Goal: Information Seeking & Learning: Compare options

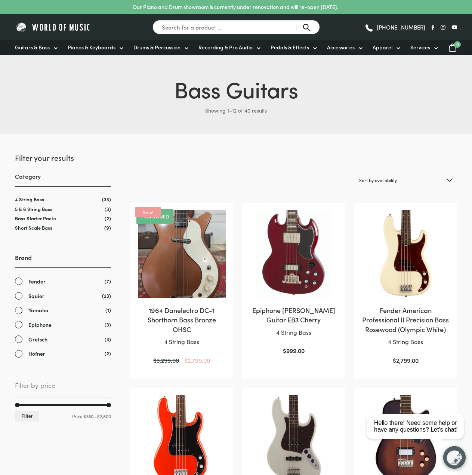
click at [36, 311] on span "Yamaha" at bounding box center [38, 310] width 20 height 9
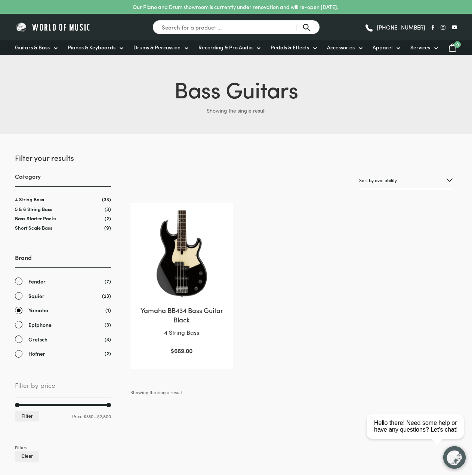
click at [17, 309] on link "Yamaha" at bounding box center [63, 310] width 96 height 9
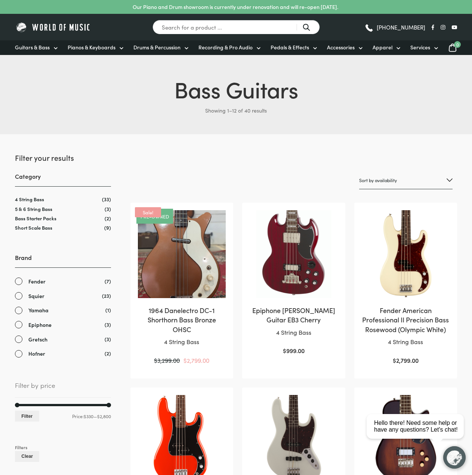
click at [19, 278] on link "Fender" at bounding box center [63, 281] width 96 height 9
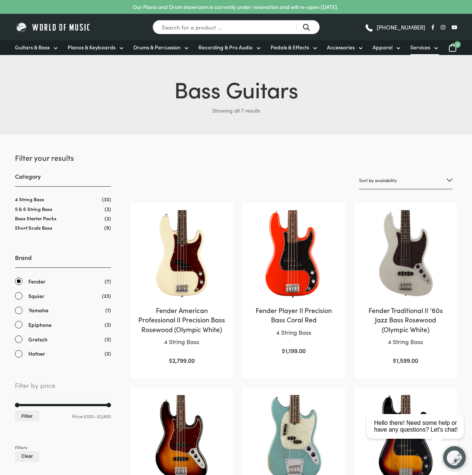
click at [429, 49] on link "Services" at bounding box center [424, 47] width 29 height 15
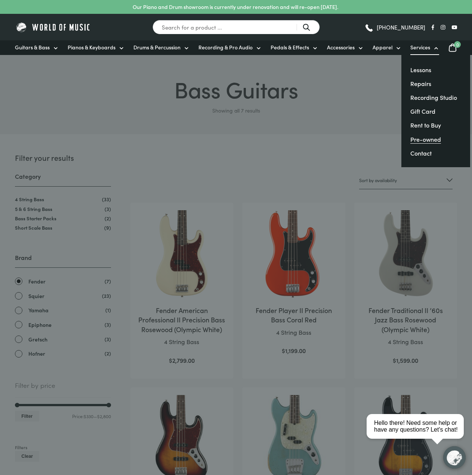
click at [421, 135] on link "Pre-owned" at bounding box center [425, 139] width 31 height 8
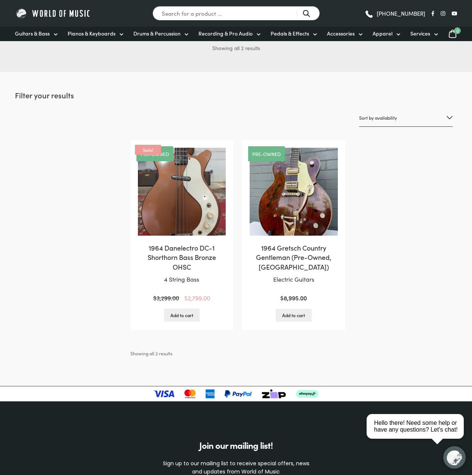
scroll to position [66, 0]
